Goal: Check status: Check status

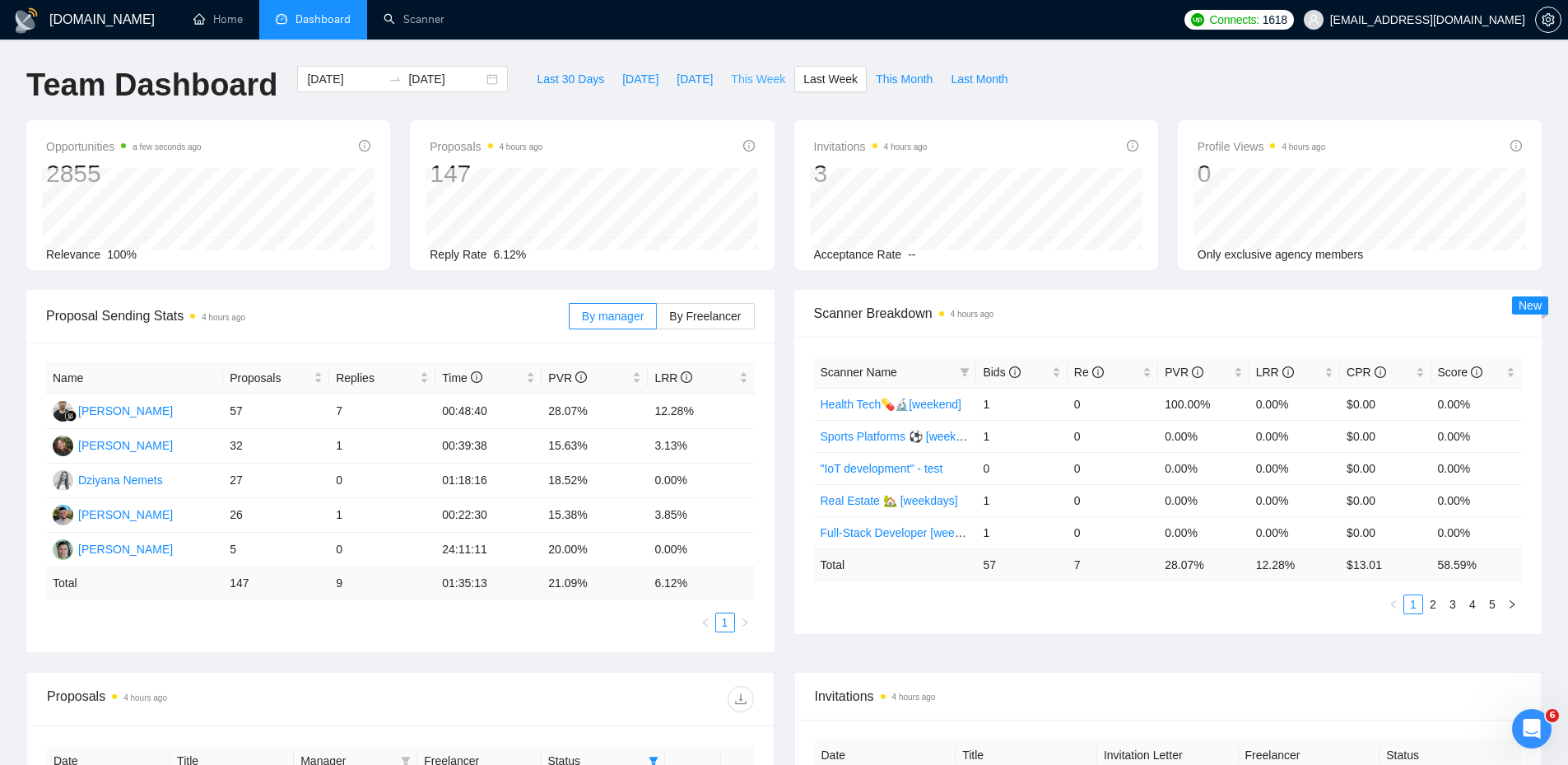
click at [747, 79] on span "This Week" at bounding box center [758, 79] width 54 height 18
type input "[DATE]"
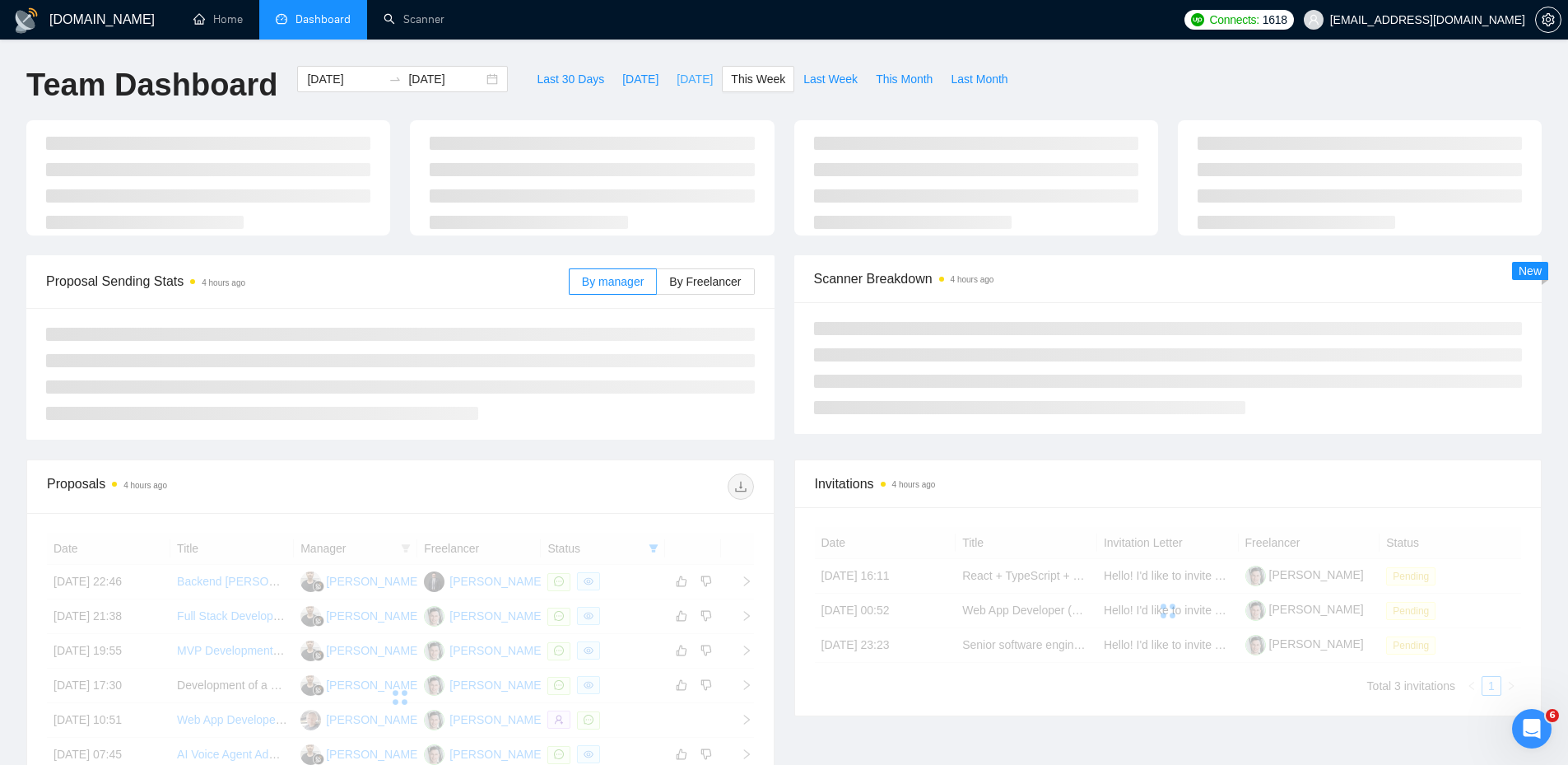
click at [701, 83] on span "[DATE]" at bounding box center [695, 79] width 36 height 18
type input "[DATE]"
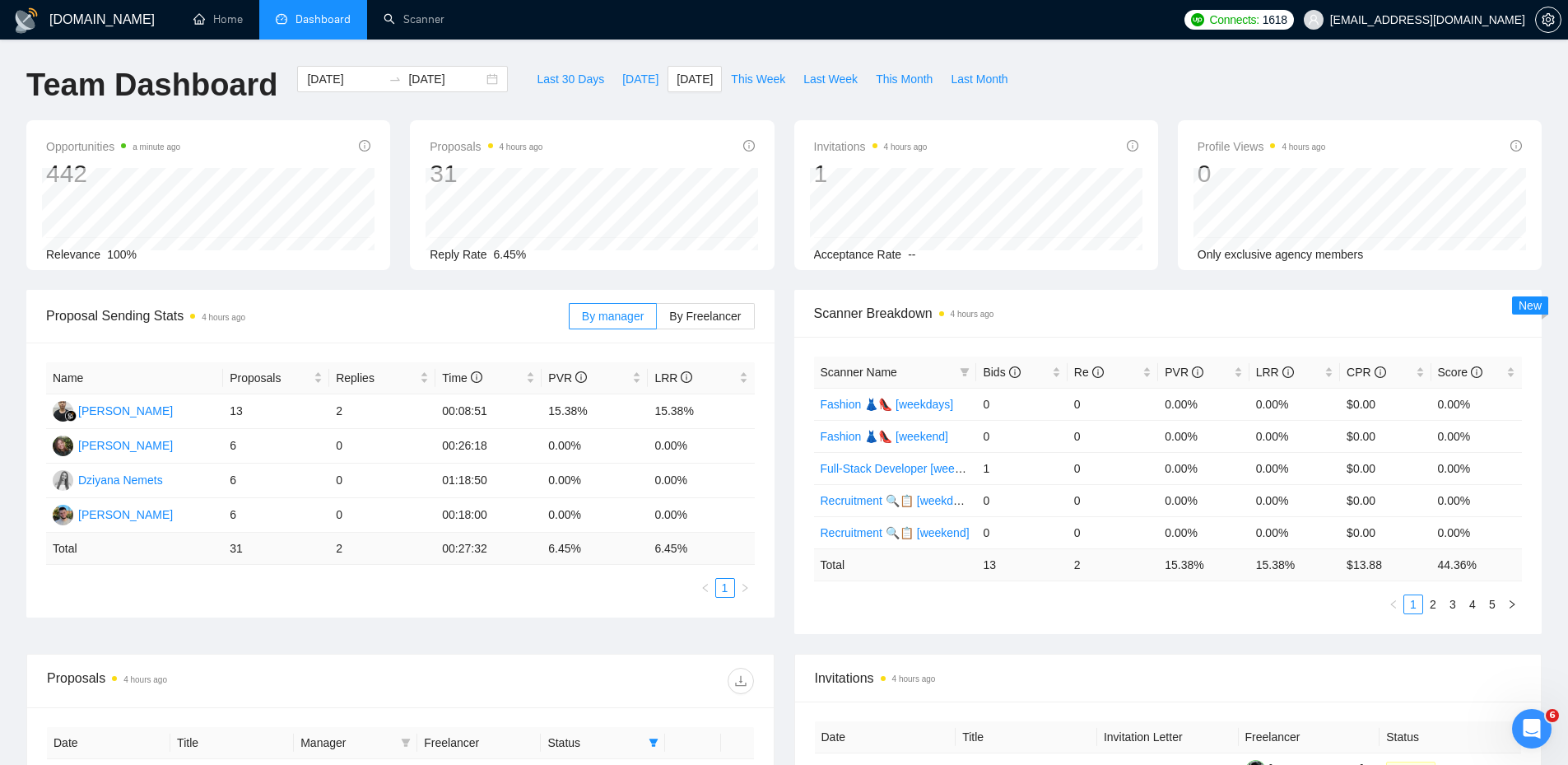
click at [398, 117] on div "[DATE] [DATE]" at bounding box center [403, 93] width 230 height 54
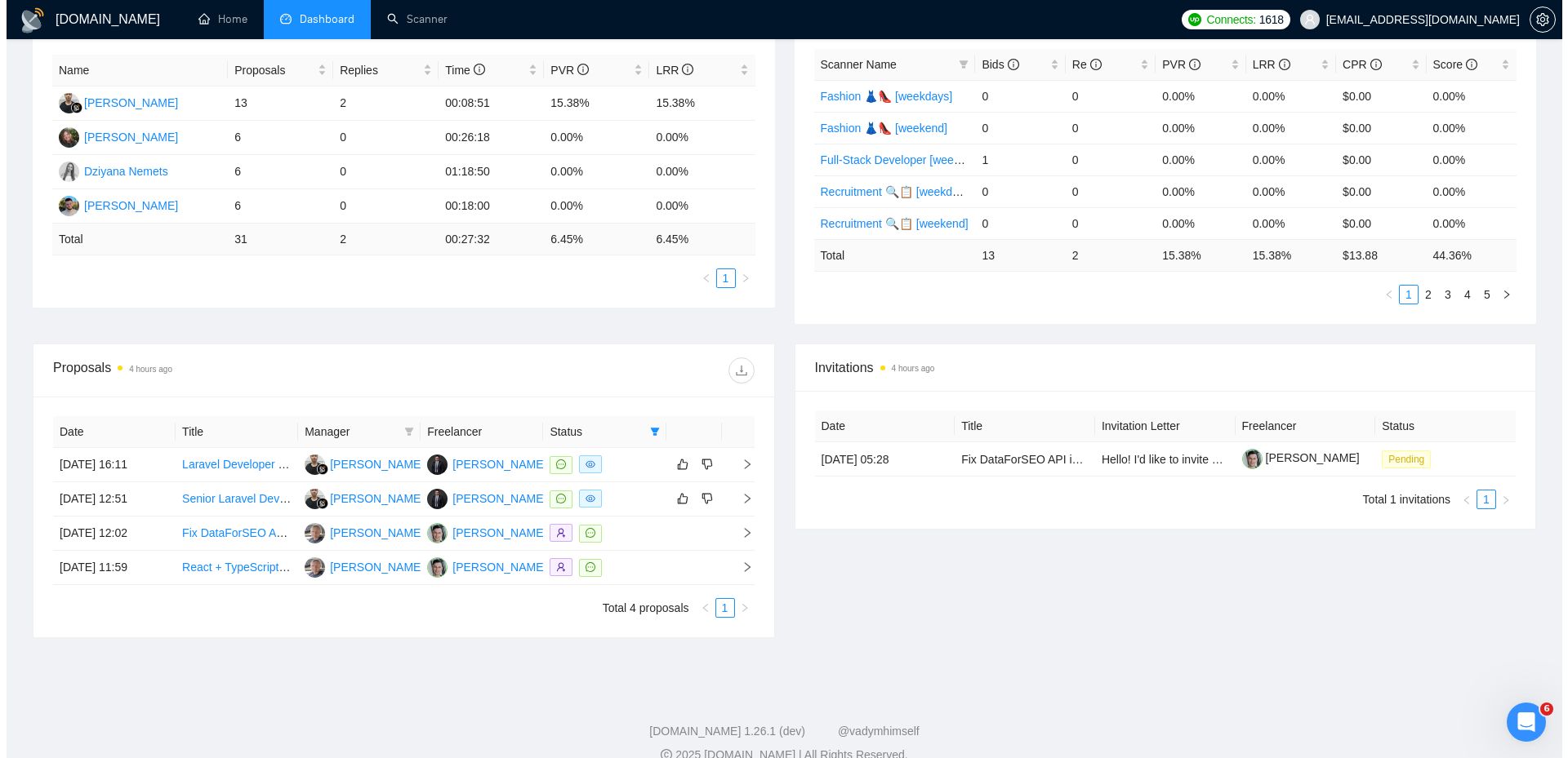
scroll to position [330, 0]
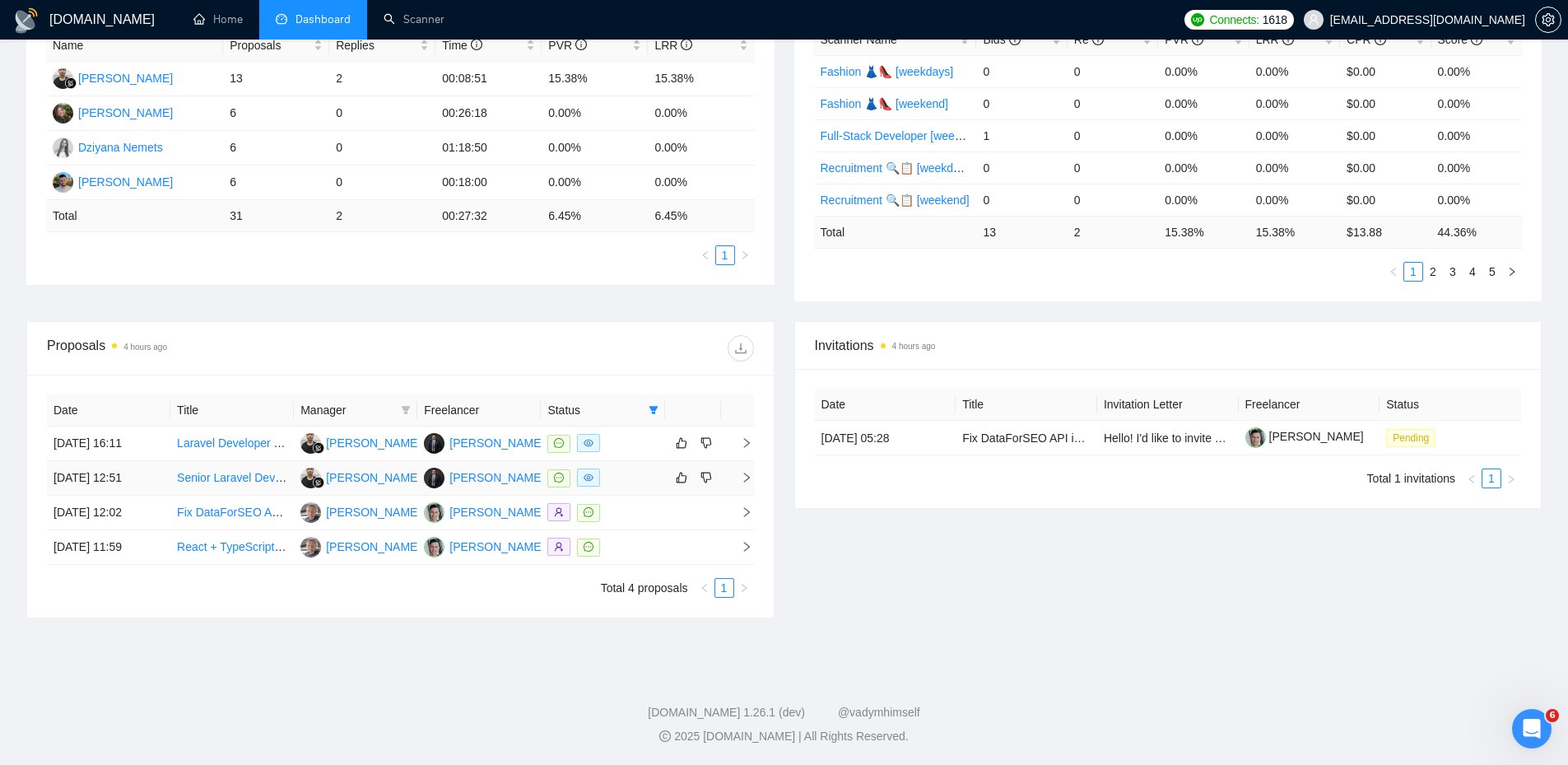
click at [637, 485] on div at bounding box center [603, 478] width 111 height 19
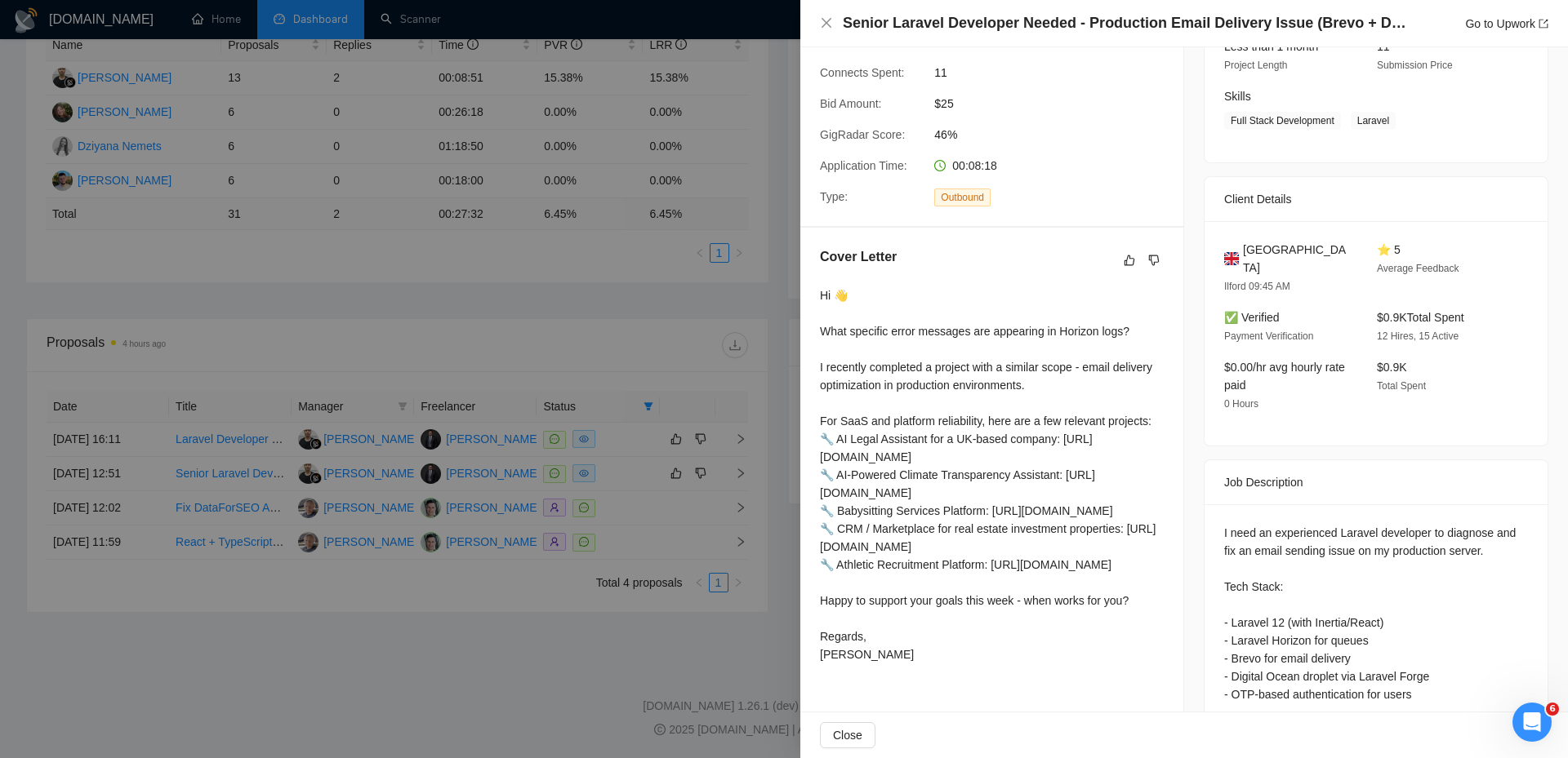
scroll to position [326, 0]
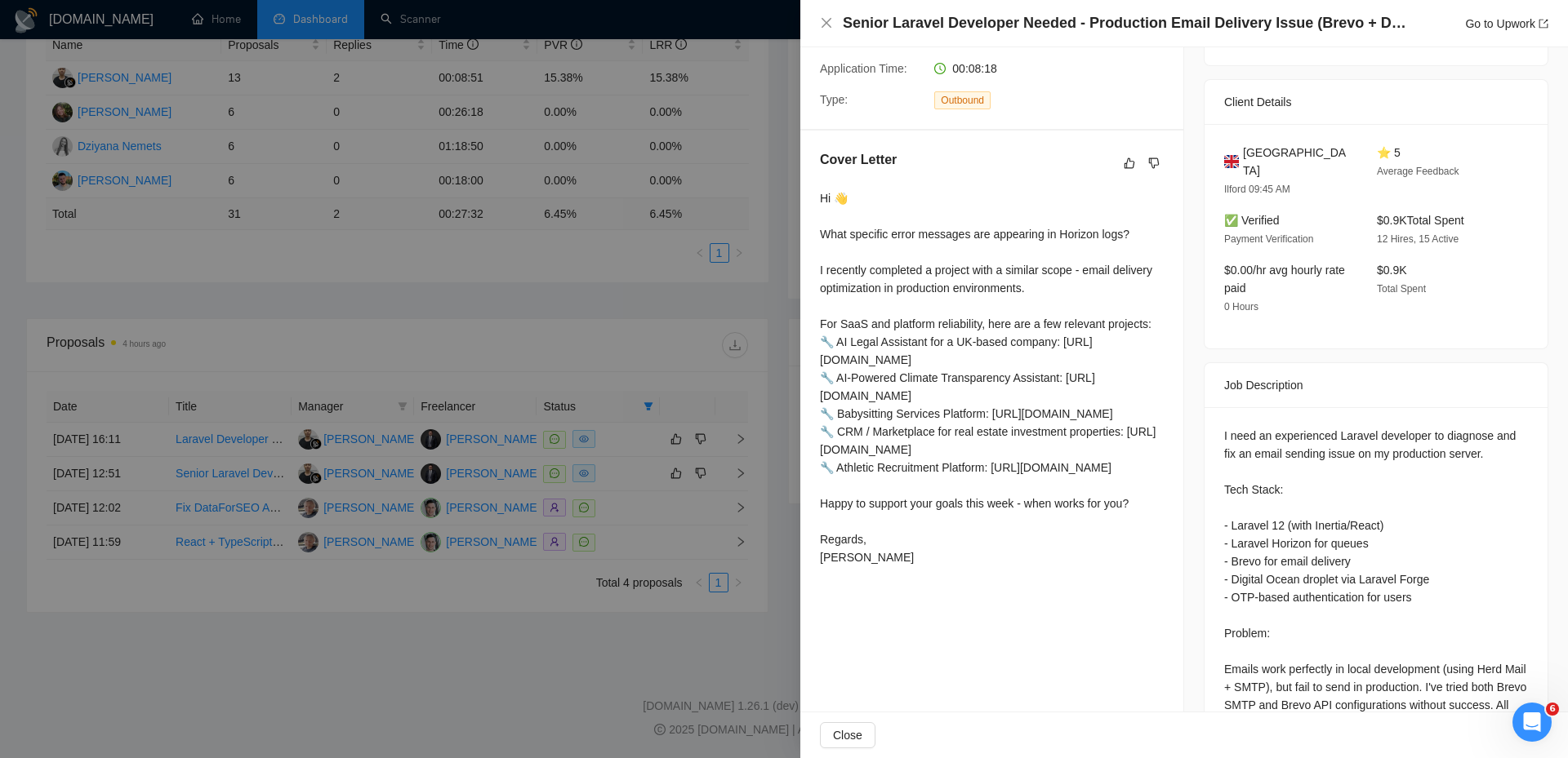
click at [691, 433] on div at bounding box center [784, 379] width 1568 height 758
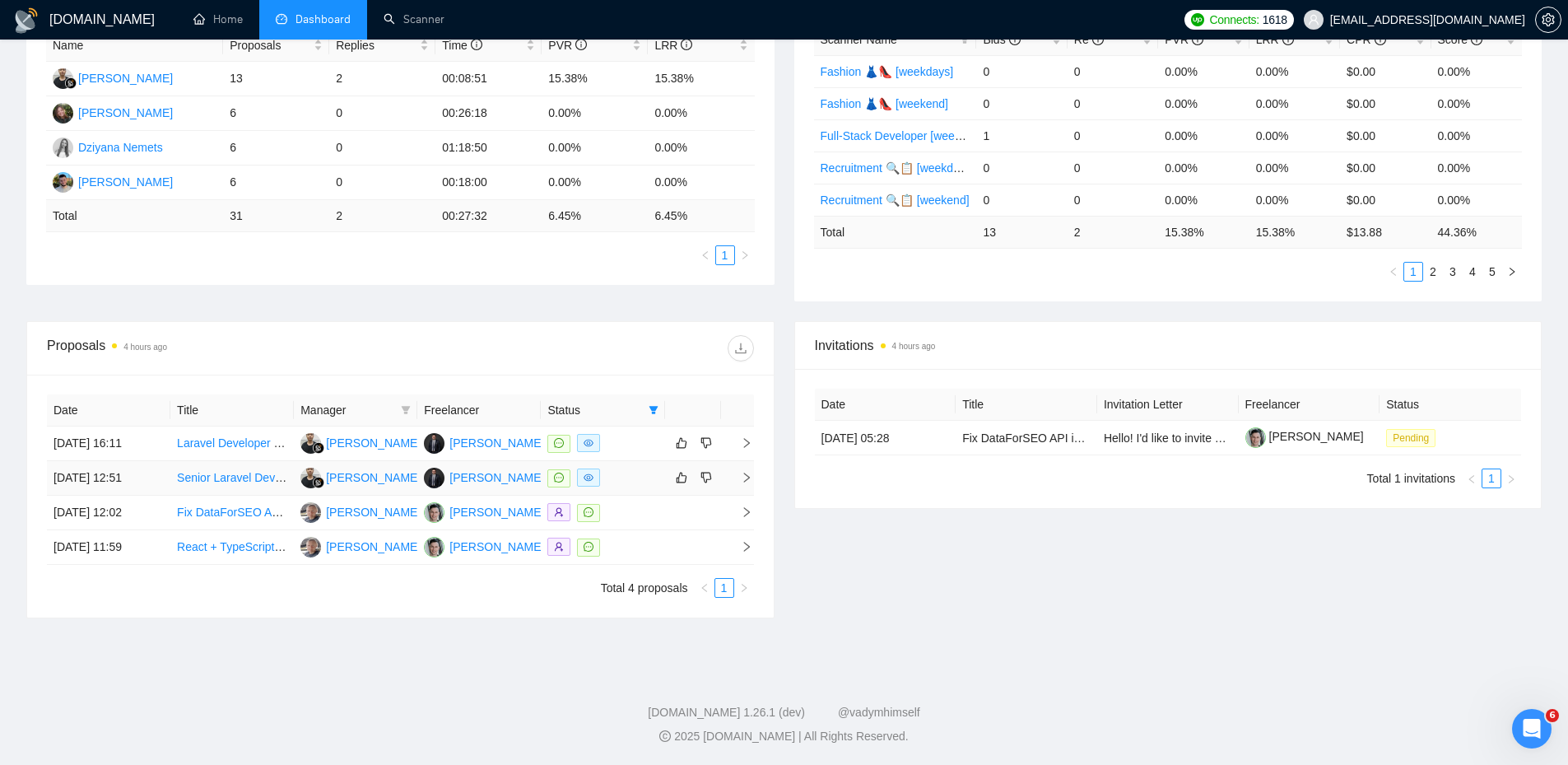
click at [622, 474] on div at bounding box center [603, 478] width 111 height 19
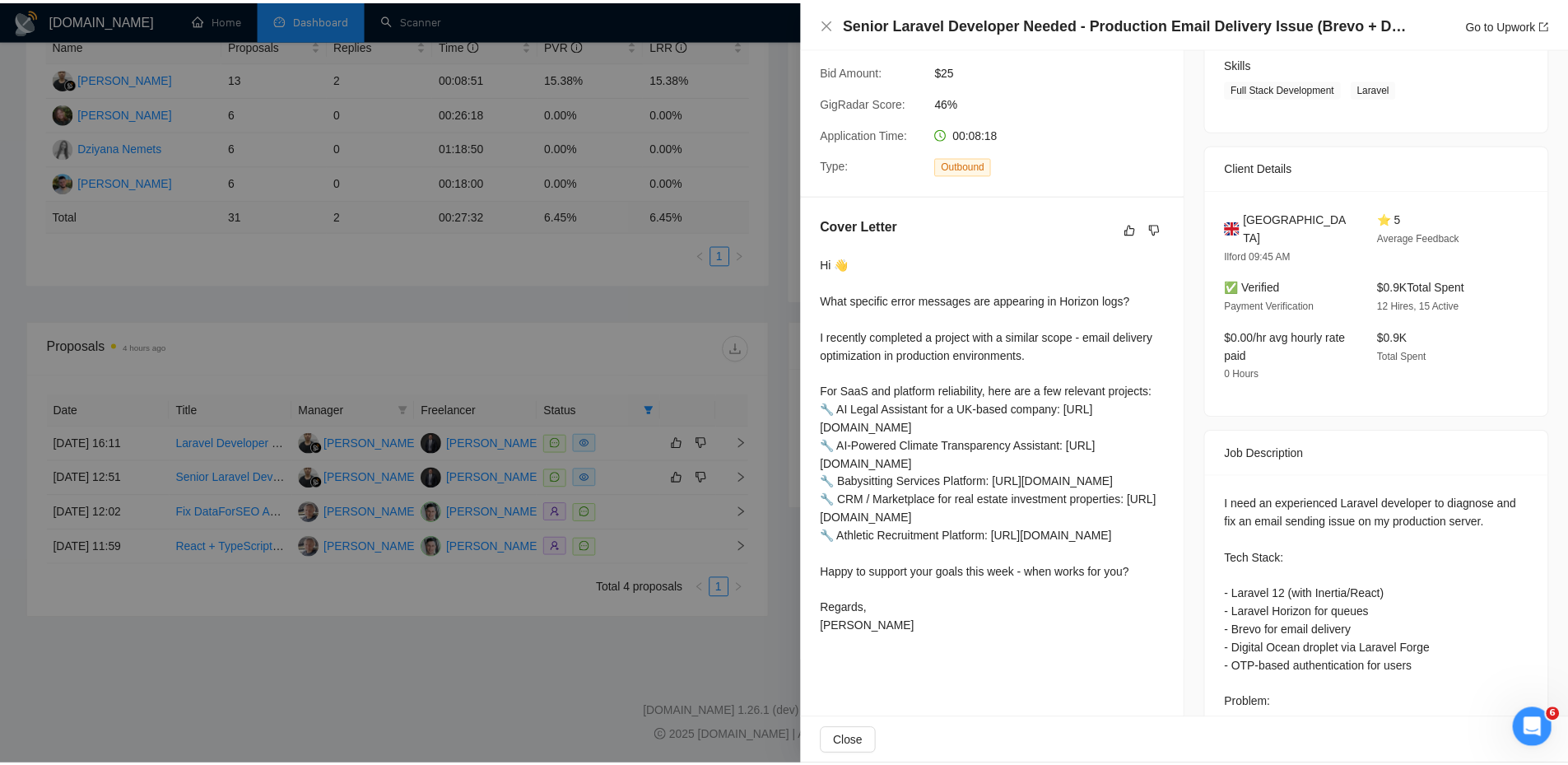
scroll to position [412, 0]
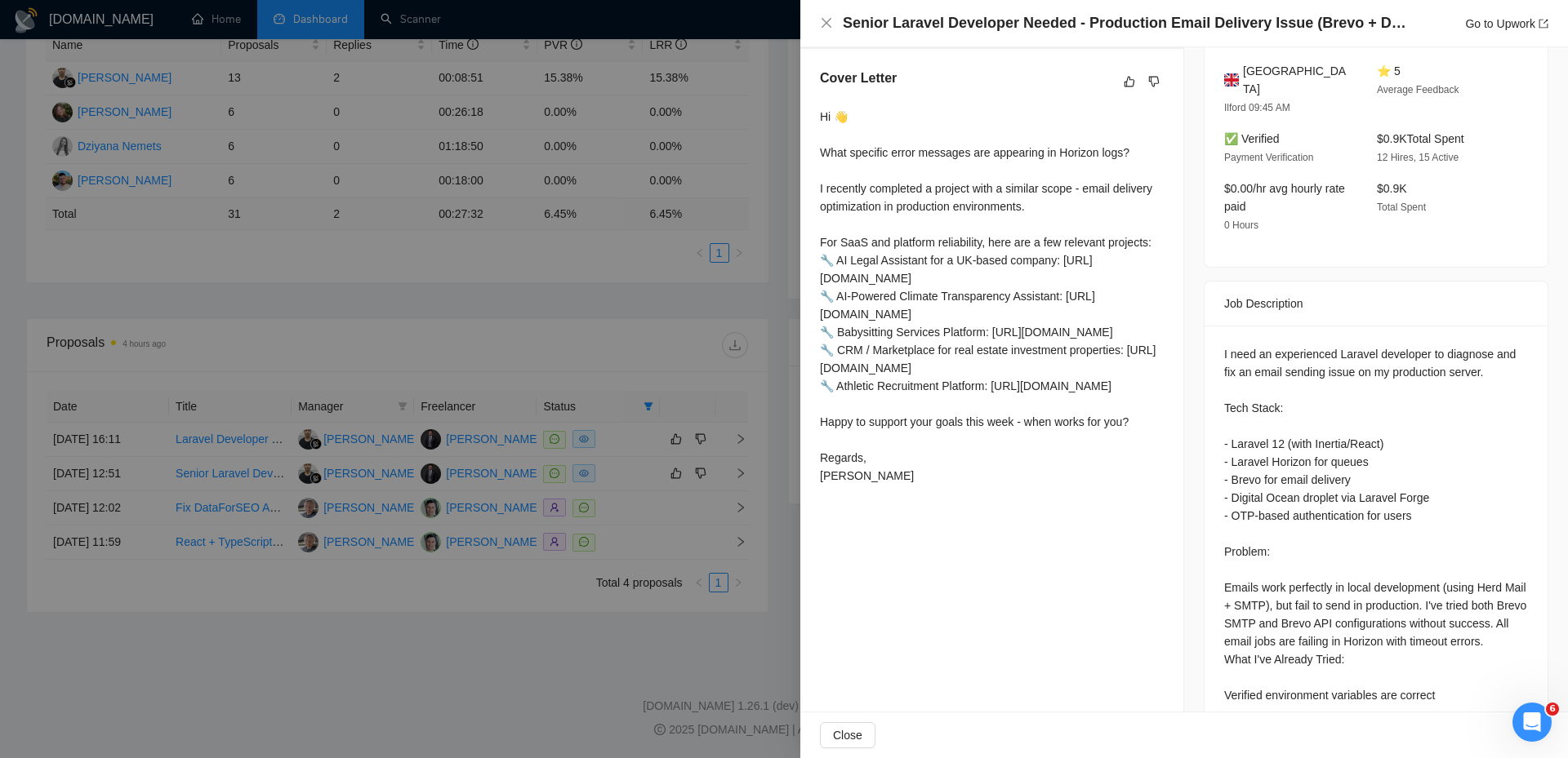
click at [764, 474] on div at bounding box center [784, 379] width 1568 height 758
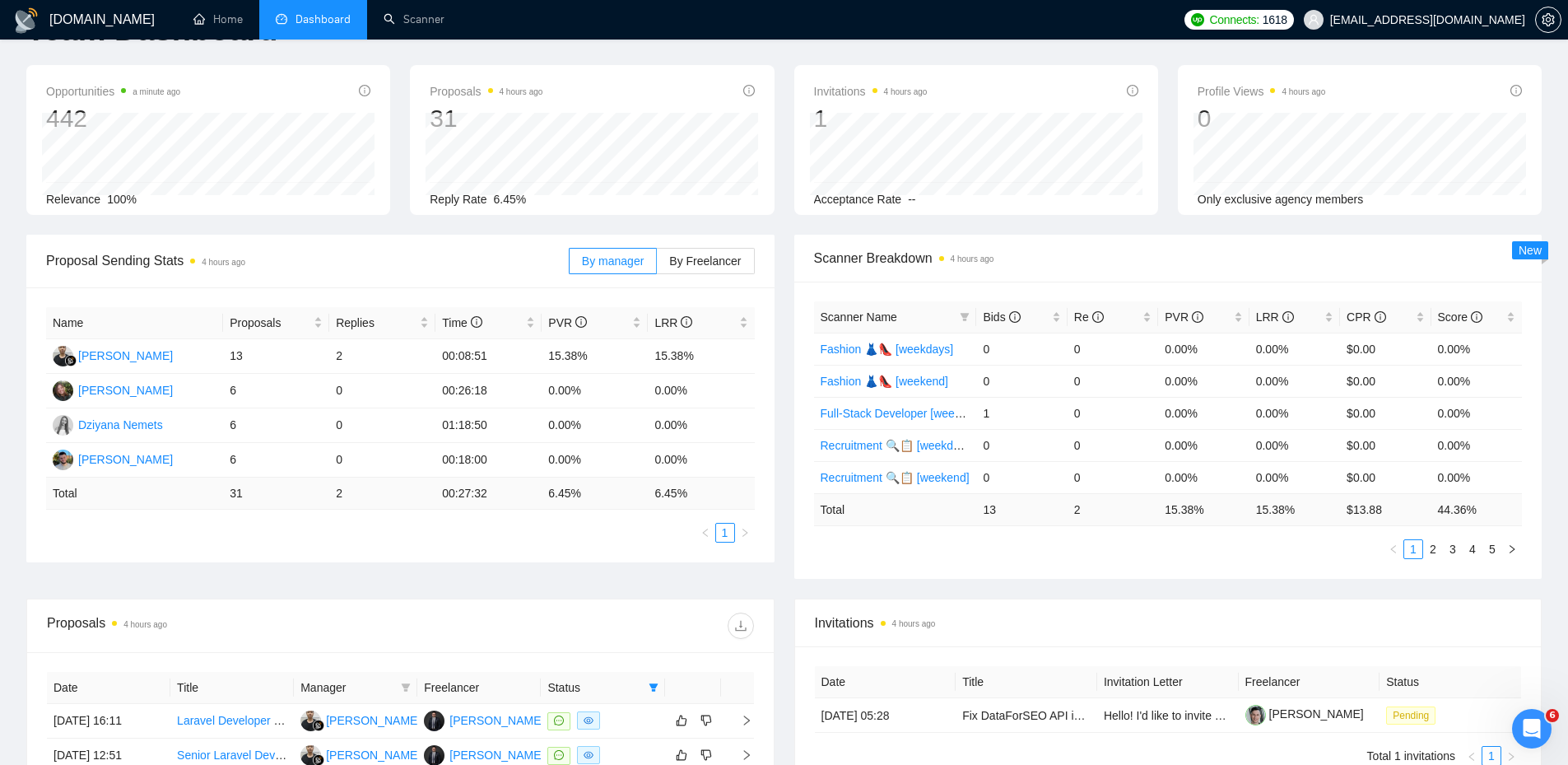
scroll to position [0, 0]
